Goal: Check status

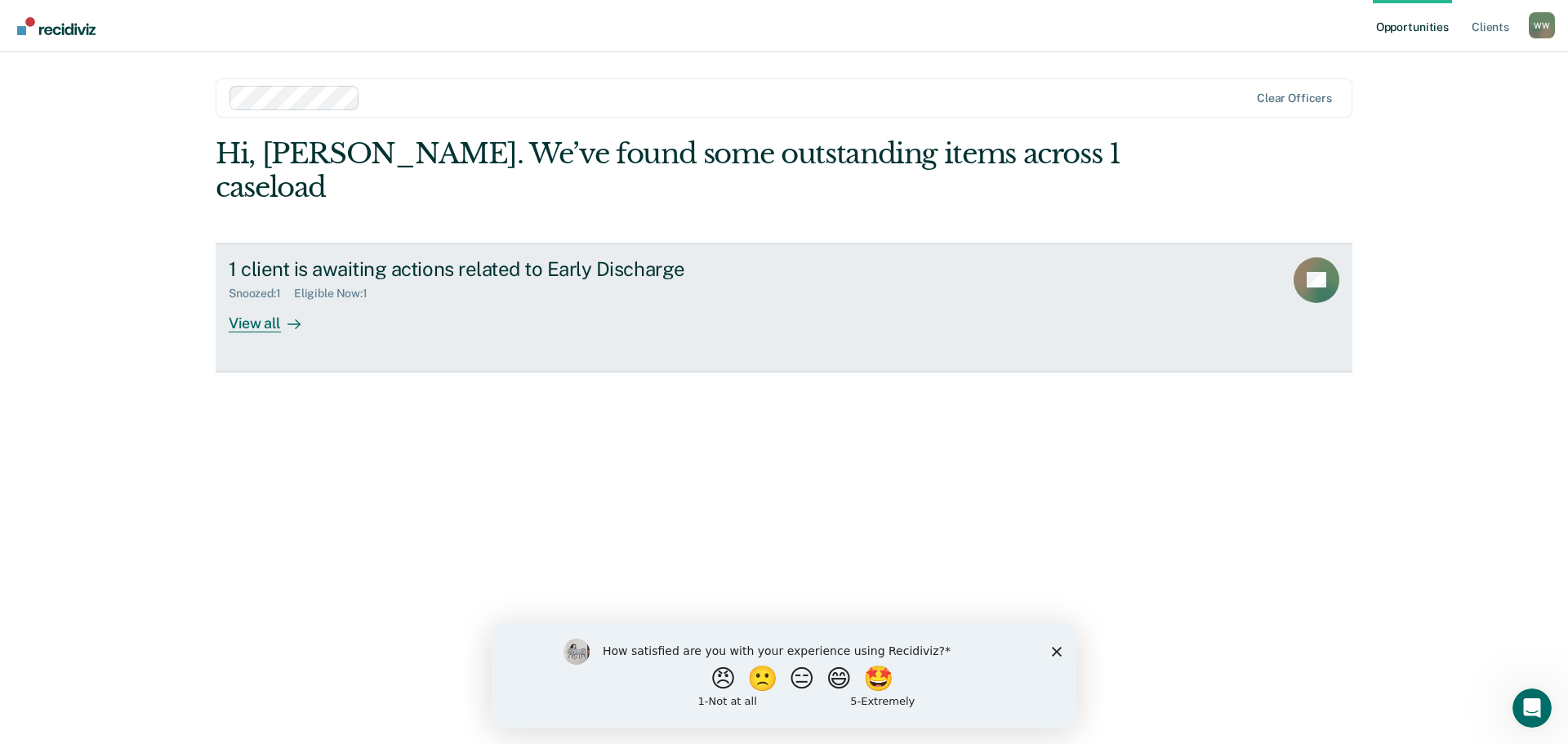
click at [233, 301] on div "View all" at bounding box center [275, 317] width 92 height 32
